Goal: Task Accomplishment & Management: Complete application form

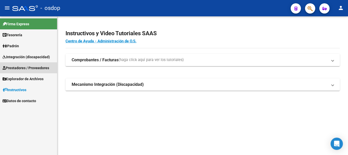
click at [30, 68] on span "Prestadores / Proveedores" at bounding box center [26, 68] width 47 height 6
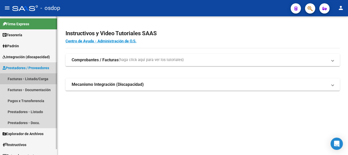
click at [35, 80] on link "Facturas - Listado/Carga" at bounding box center [28, 78] width 57 height 11
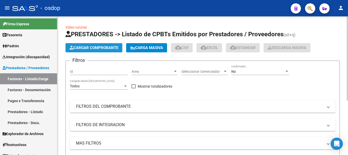
click at [96, 44] on button "Cargar Comprobante" at bounding box center [94, 47] width 57 height 9
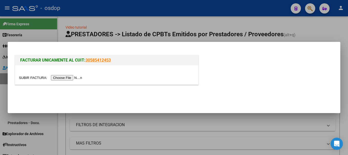
click at [72, 80] on input "file" at bounding box center [51, 77] width 65 height 5
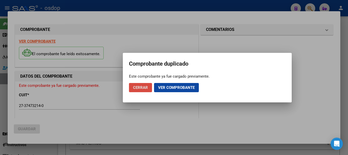
click at [136, 87] on span "Cerrar" at bounding box center [140, 87] width 15 height 5
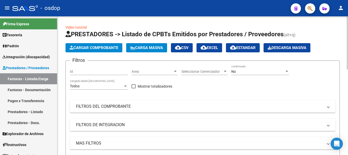
click at [79, 45] on button "Cargar Comprobante" at bounding box center [94, 47] width 57 height 9
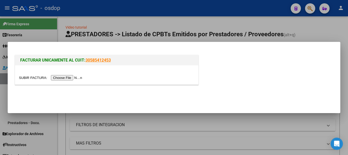
click at [60, 78] on input "file" at bounding box center [51, 77] width 65 height 5
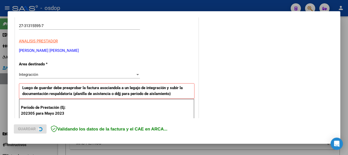
scroll to position [128, 0]
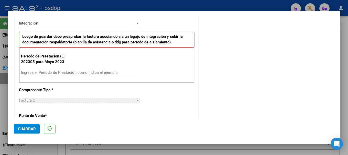
click at [35, 73] on input "Ingrese el Período de Prestación como indica el ejemplo" at bounding box center [80, 72] width 118 height 5
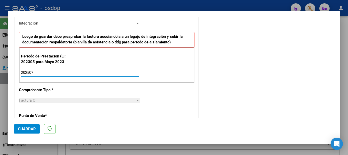
type input "202507"
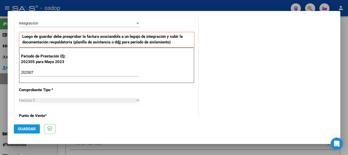
click at [27, 130] on span "Guardar" at bounding box center [27, 129] width 18 height 5
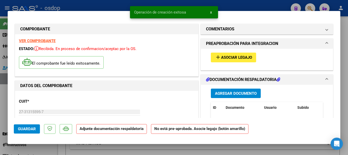
click at [234, 94] on span "Agregar Documento" at bounding box center [236, 93] width 42 height 5
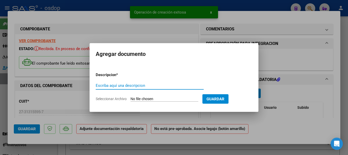
click at [128, 86] on input "Escriba aquí una descripcion" at bounding box center [150, 85] width 108 height 5
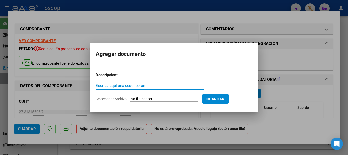
click at [130, 84] on input "Escriba aquí una descripcion" at bounding box center [150, 85] width 108 height 5
click at [47, 78] on div at bounding box center [174, 77] width 348 height 155
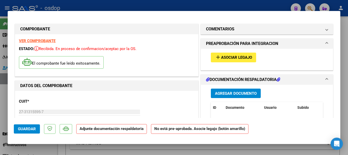
click at [229, 94] on span "Agregar Documento" at bounding box center [236, 93] width 42 height 5
click at [239, 96] on span "Agregar Documento" at bounding box center [236, 93] width 42 height 5
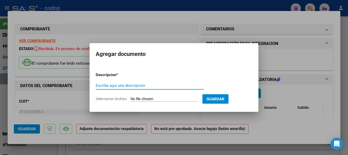
click at [147, 86] on input "Escriba aquí una descripcion" at bounding box center [150, 85] width 108 height 5
type input "[PERSON_NAME][DATE]"
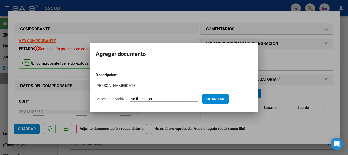
click at [167, 98] on input "Seleccionar Archivo" at bounding box center [165, 99] width 68 height 5
type input "C:\fakepath\[PERSON_NAME][DATE].pdf"
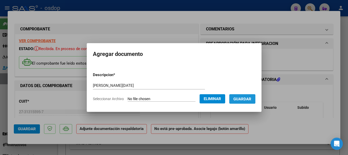
click at [244, 96] on button "Guardar" at bounding box center [242, 98] width 26 height 9
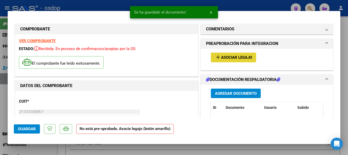
click at [229, 55] on button "add Asociar Legajo" at bounding box center [233, 57] width 45 height 9
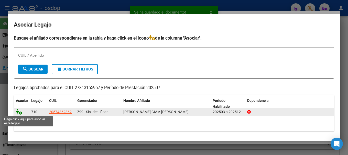
click at [17, 114] on icon at bounding box center [19, 112] width 6 height 6
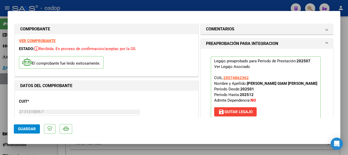
scroll to position [26, 0]
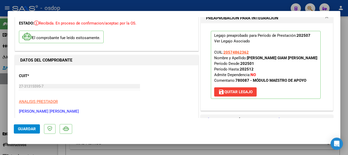
click at [27, 128] on span "Guardar" at bounding box center [27, 129] width 18 height 5
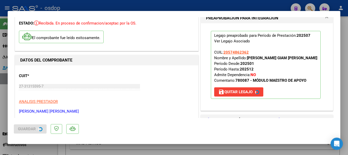
scroll to position [51, 0]
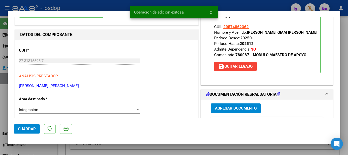
click at [82, 7] on div at bounding box center [174, 77] width 348 height 155
type input "$ 0,00"
